Goal: Transaction & Acquisition: Download file/media

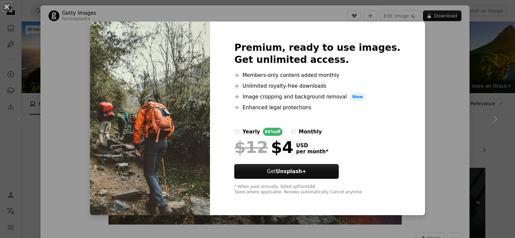
scroll to position [101, 0]
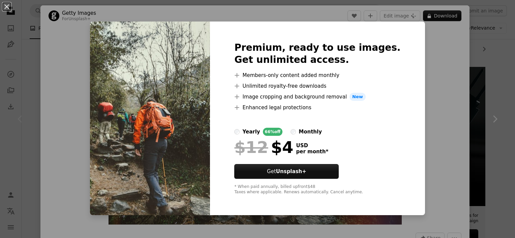
click at [422, 100] on div "An X shape Premium, ready to use images. Get unlimited access. A plus sign Memb…" at bounding box center [257, 119] width 515 height 238
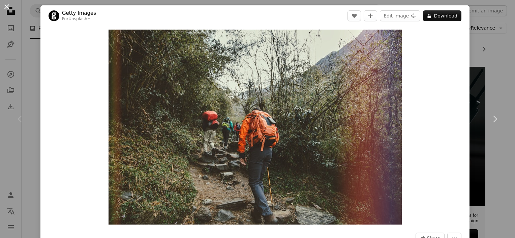
click at [8, 7] on button "An X shape" at bounding box center [7, 7] width 8 height 8
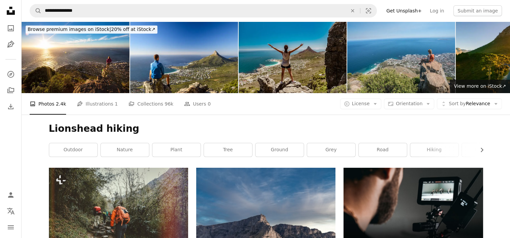
click at [269, 50] on img at bounding box center [292, 58] width 108 height 72
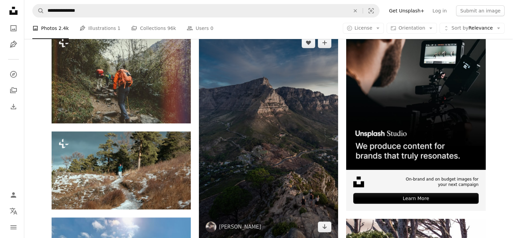
scroll to position [135, 0]
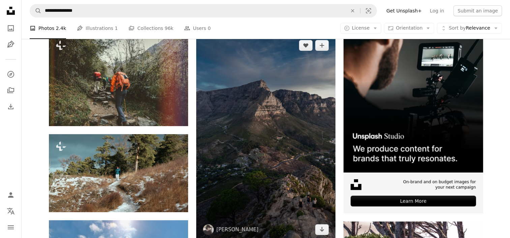
click at [248, 110] on img at bounding box center [265, 137] width 139 height 209
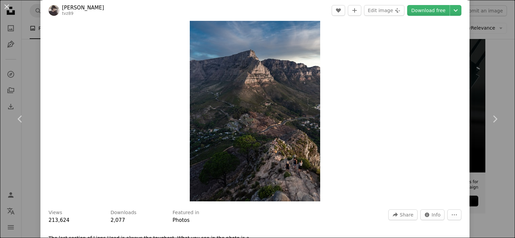
scroll to position [34, 0]
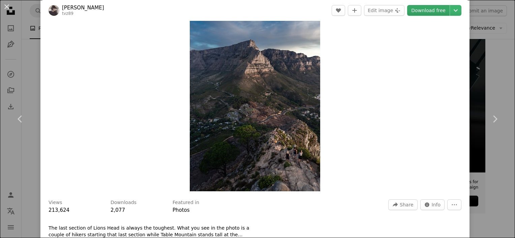
click at [438, 12] on link "Download free" at bounding box center [428, 10] width 42 height 11
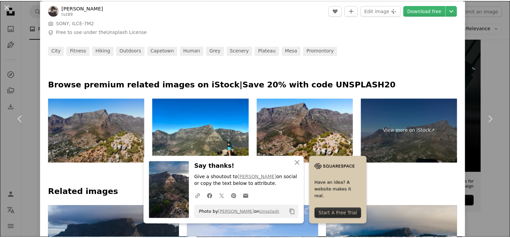
scroll to position [303, 0]
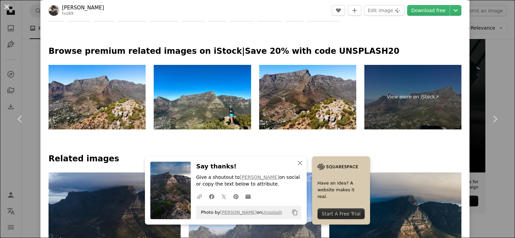
click at [5, 6] on button "An X shape" at bounding box center [7, 7] width 8 height 8
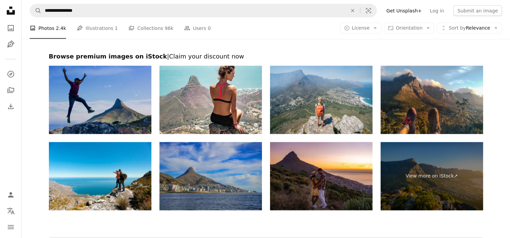
scroll to position [1381, 0]
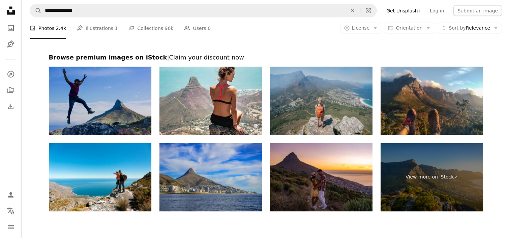
click at [307, 97] on img at bounding box center [321, 101] width 102 height 68
